Goal: Information Seeking & Learning: Learn about a topic

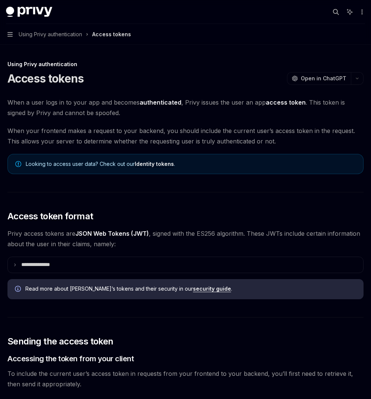
scroll to position [1111, 0]
type textarea "*"
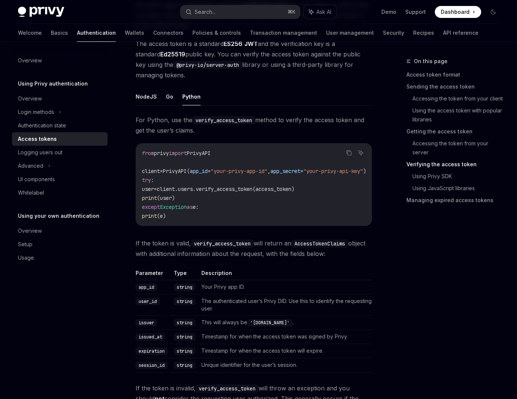
scroll to position [1217, 0]
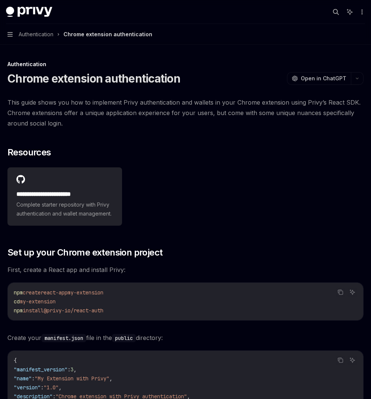
type textarea "*"
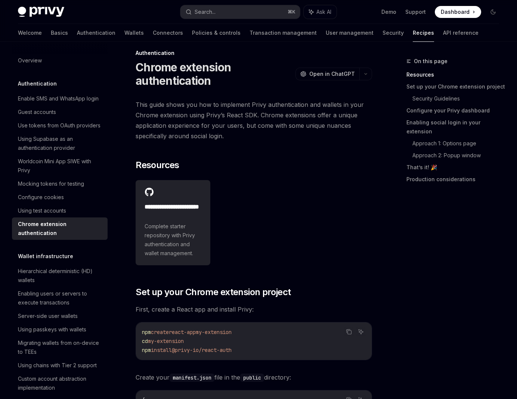
scroll to position [8, 0]
